Goal: Check status: Check status

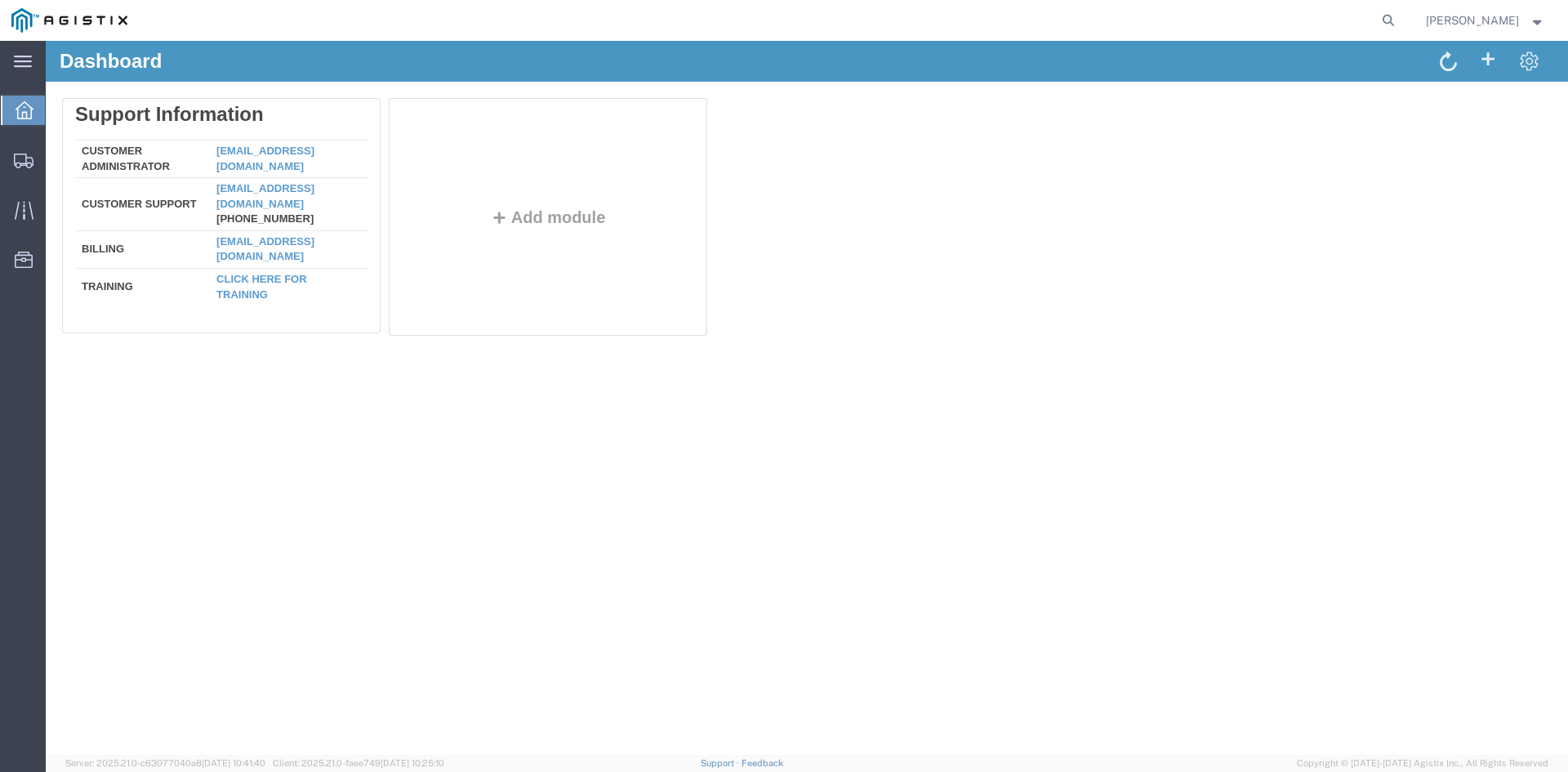
click at [1391, 14] on form at bounding box center [1389, 20] width 26 height 41
click at [1400, 19] on icon at bounding box center [1389, 20] width 23 height 23
paste input "56698924"
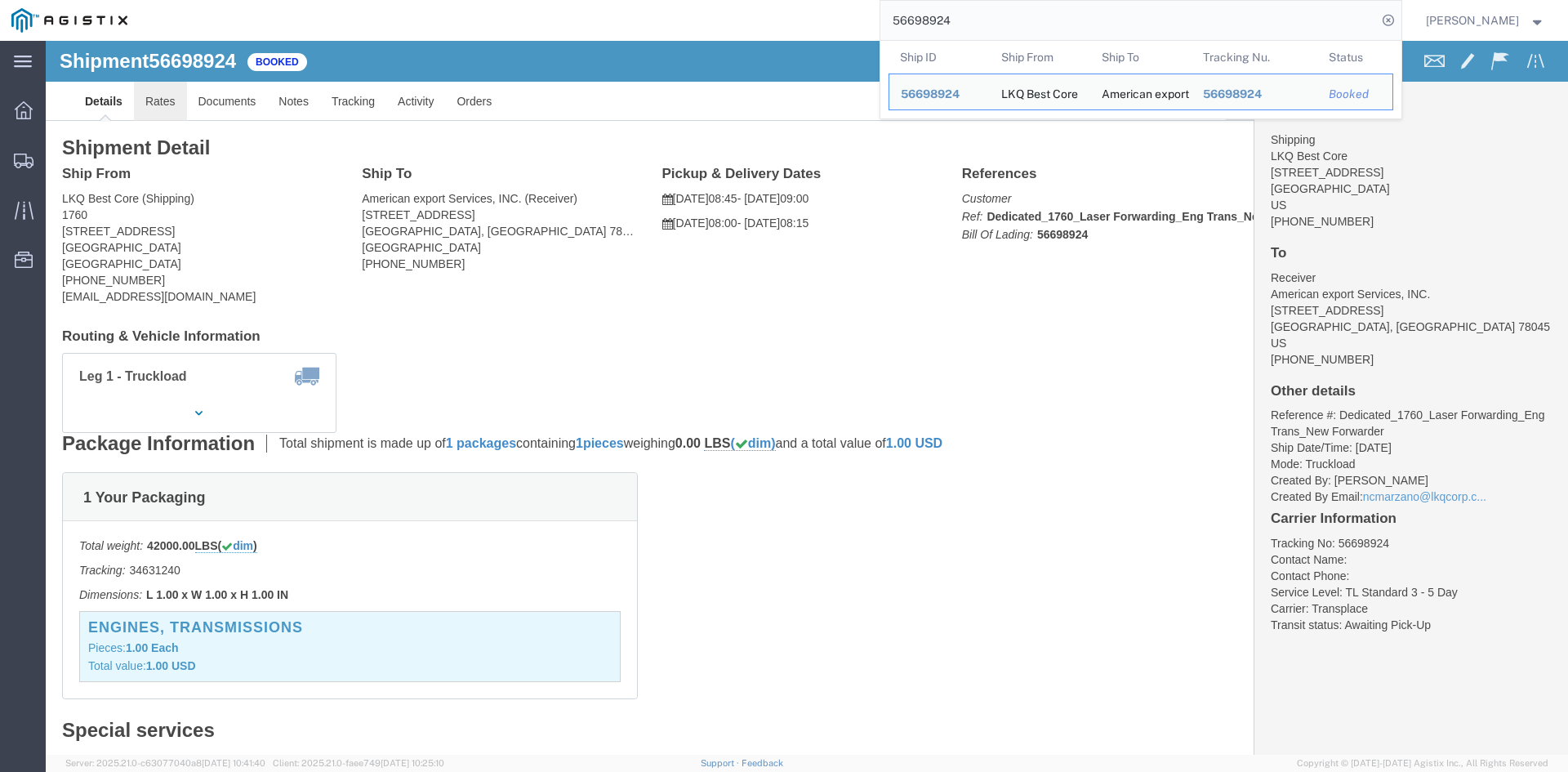
click link "Rates"
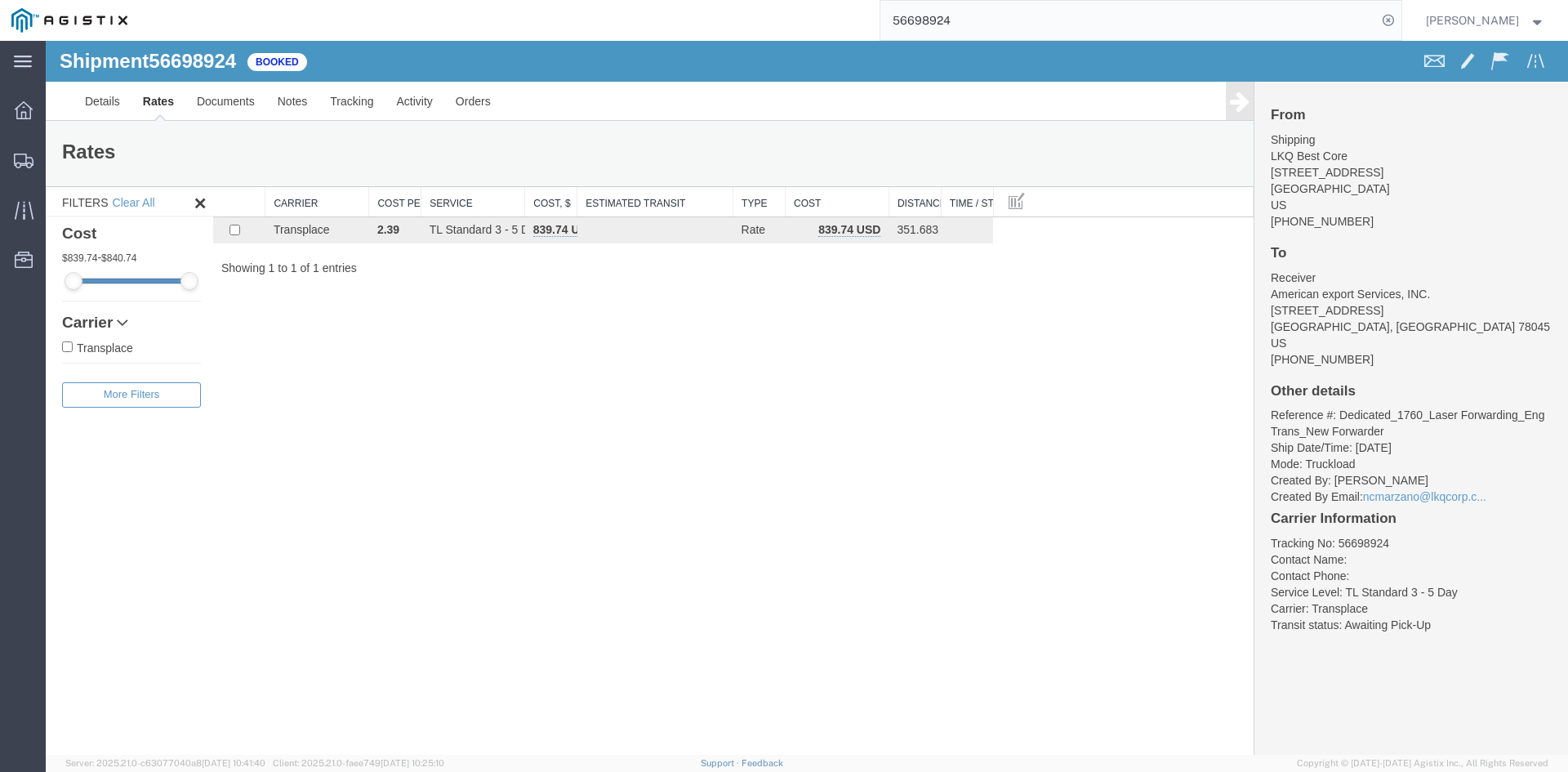
click at [954, 18] on input "56698924" at bounding box center [1129, 20] width 497 height 39
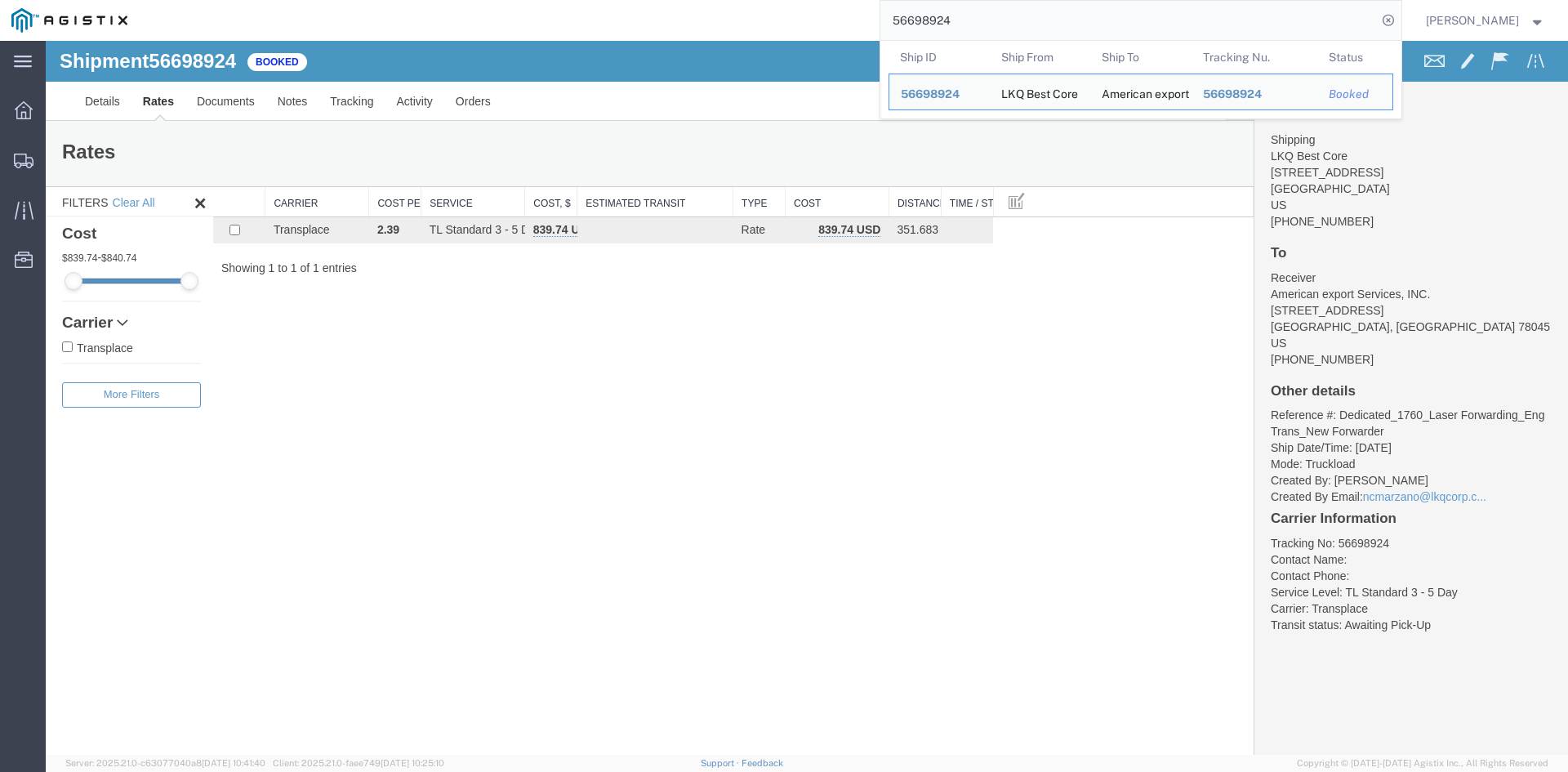
click at [954, 18] on input "56698924" at bounding box center [1129, 20] width 497 height 39
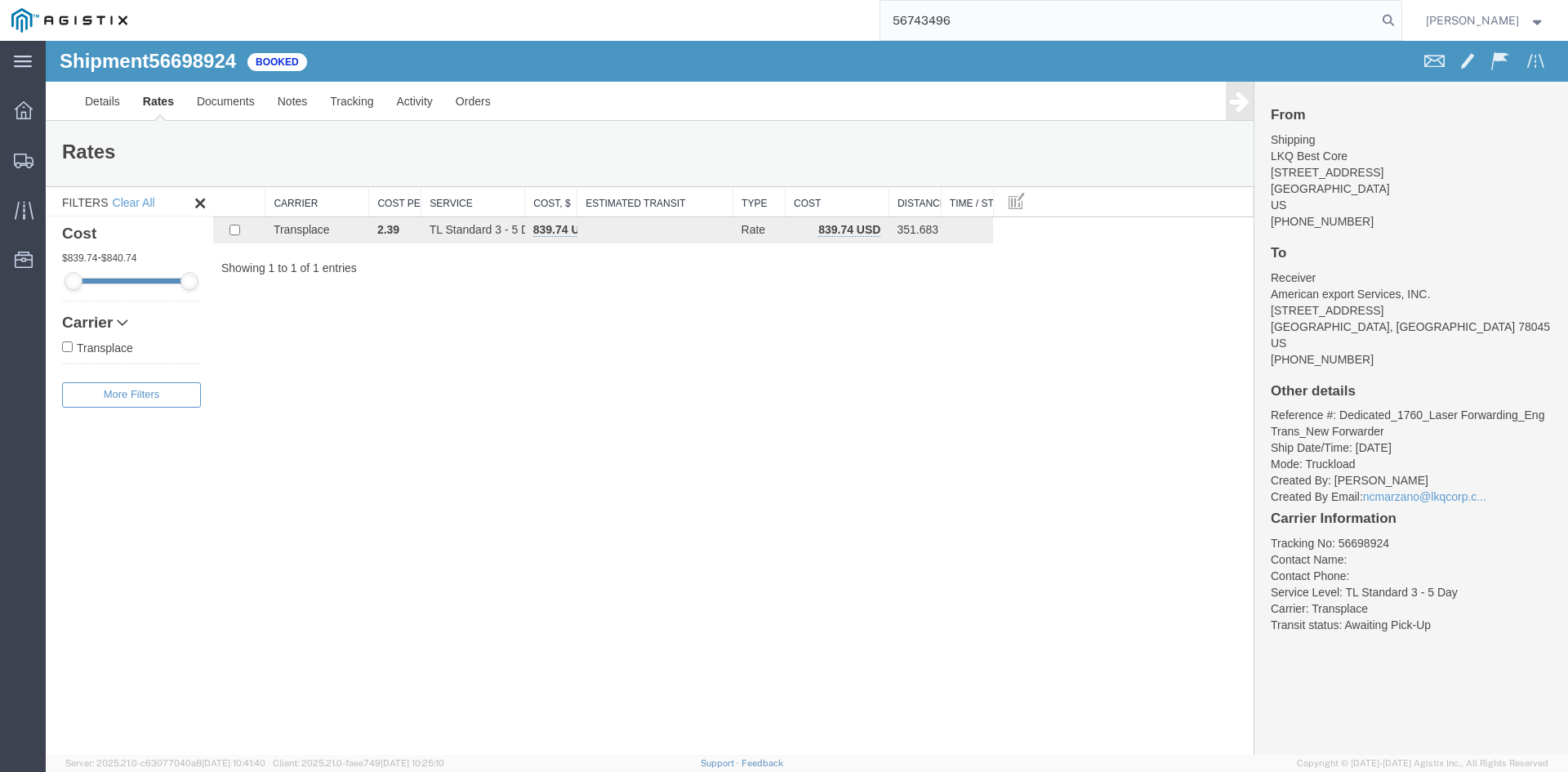
type input "56743496"
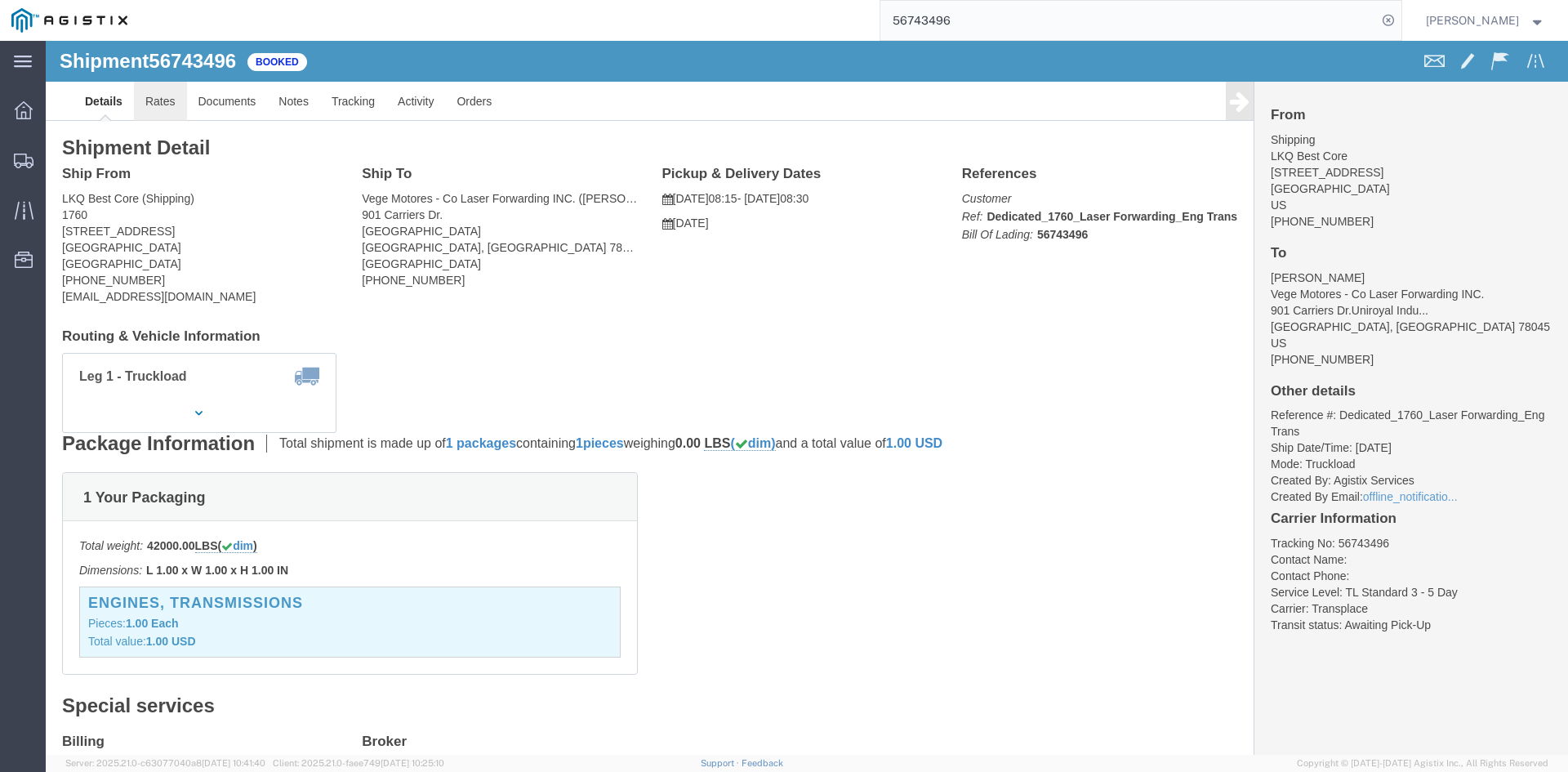
click link "Rates"
